Goal: Transaction & Acquisition: Subscribe to service/newsletter

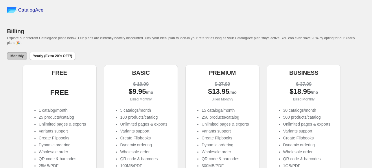
scroll to position [102, 0]
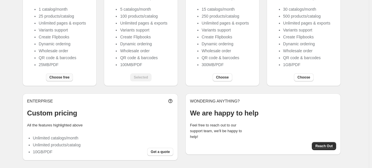
click at [52, 78] on span "Choose free" at bounding box center [59, 77] width 20 height 5
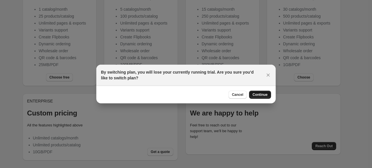
click at [263, 96] on span "Continue" at bounding box center [259, 95] width 15 height 5
